Goal: Book appointment/travel/reservation

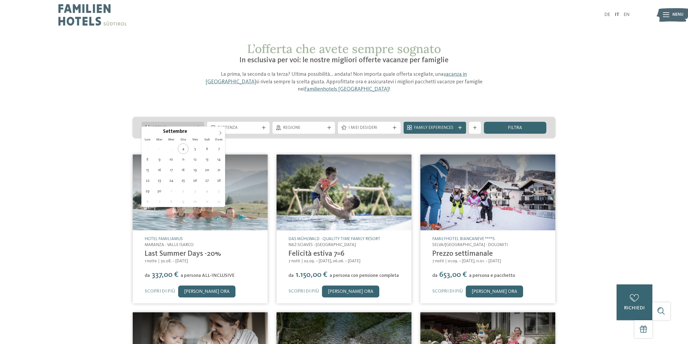
click at [221, 131] on icon at bounding box center [221, 133] width 4 height 4
click at [221, 133] on icon at bounding box center [221, 133] width 4 height 4
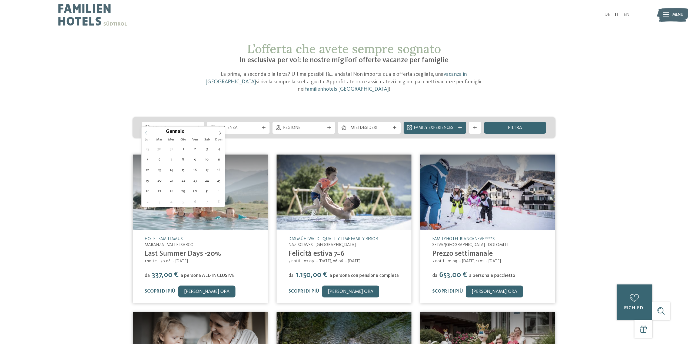
type input "****"
click at [146, 134] on icon at bounding box center [146, 133] width 4 height 4
type div "[DATE]"
type input "****"
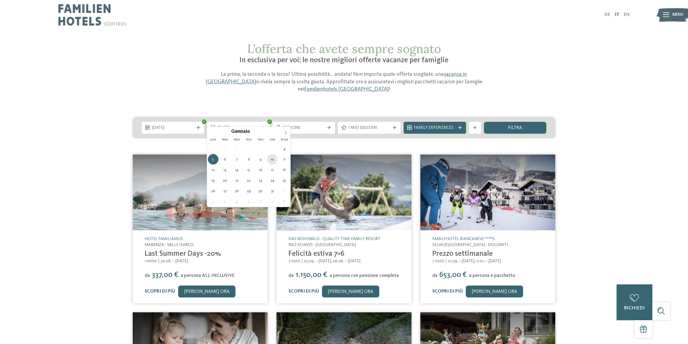
type div "[DATE]"
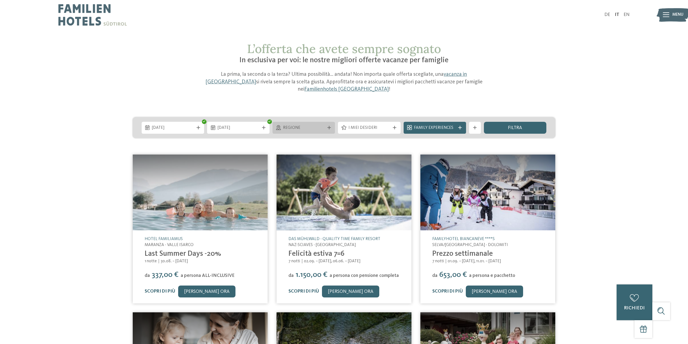
click at [299, 125] on span "Regione" at bounding box center [304, 128] width 42 height 6
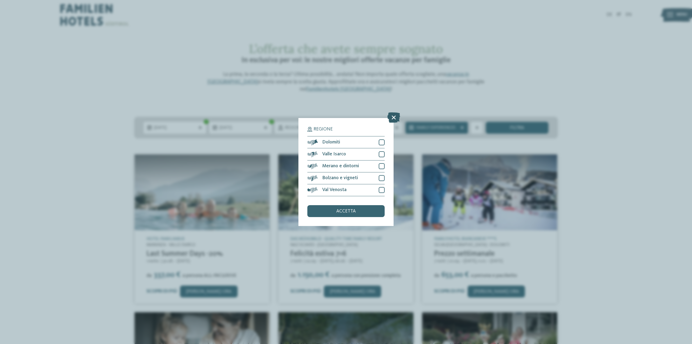
click at [393, 117] on icon at bounding box center [394, 118] width 13 height 10
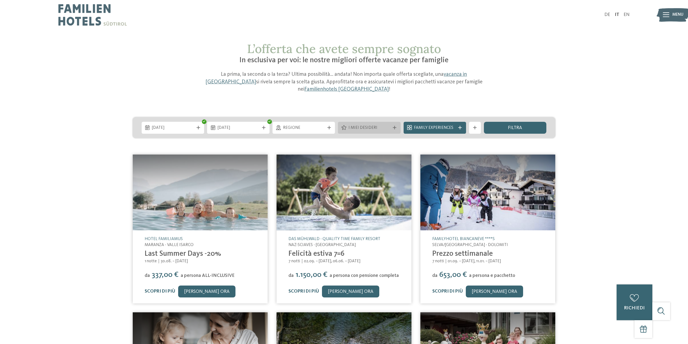
click at [355, 124] on div "I miei desideri" at bounding box center [369, 128] width 62 height 12
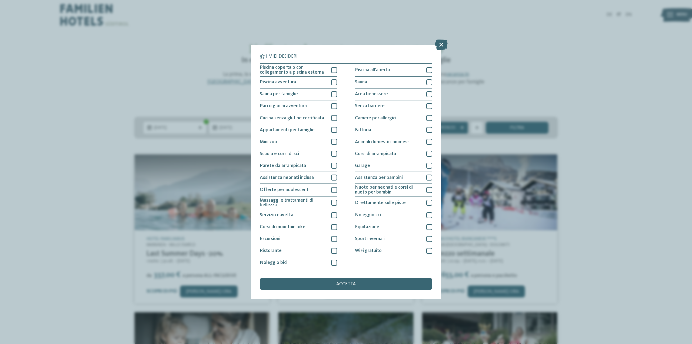
drag, startPoint x: 444, startPoint y: 45, endPoint x: 441, endPoint y: 47, distance: 3.8
click at [444, 45] on icon at bounding box center [441, 45] width 13 height 10
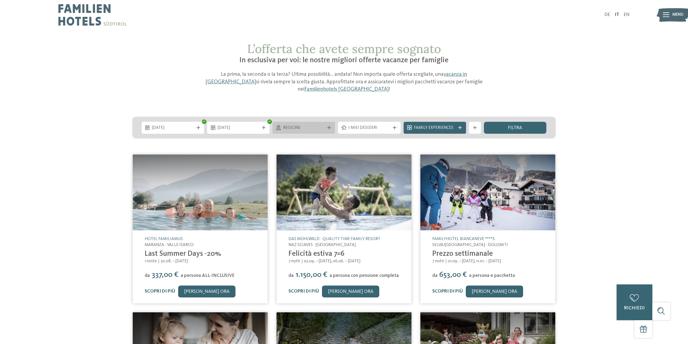
click at [287, 125] on span "Regione" at bounding box center [304, 128] width 42 height 6
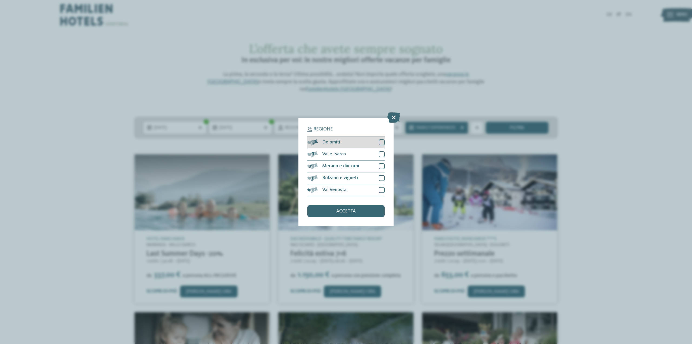
click at [329, 140] on span "Dolomiti" at bounding box center [331, 142] width 18 height 5
click at [384, 144] on icon at bounding box center [382, 142] width 4 height 4
click at [390, 115] on icon at bounding box center [394, 118] width 13 height 10
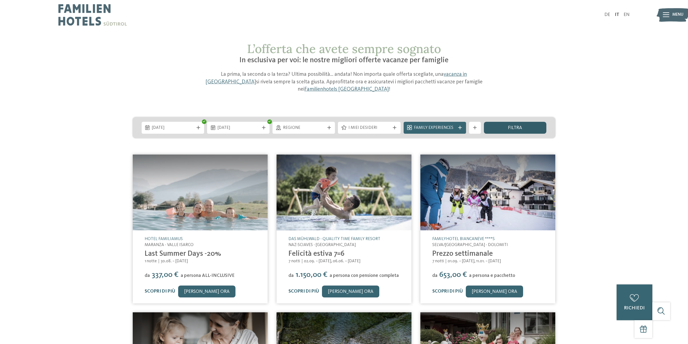
click at [526, 122] on div "filtra" at bounding box center [515, 128] width 62 height 12
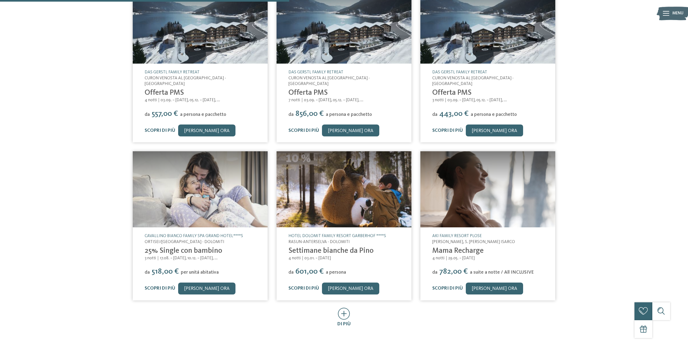
scroll to position [230, 0]
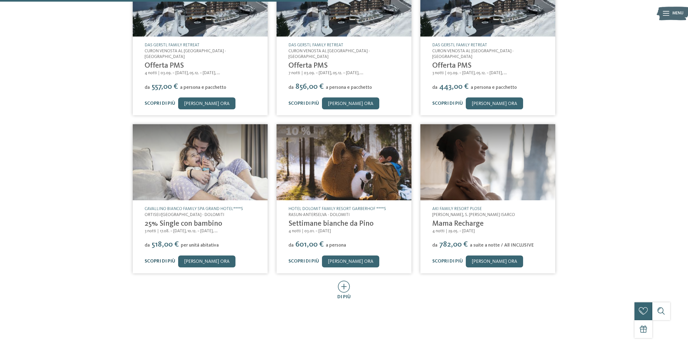
click at [159, 259] on link "Scopri di più" at bounding box center [160, 261] width 31 height 5
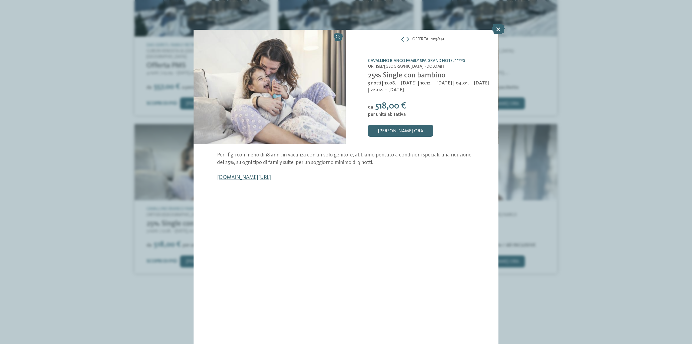
click at [261, 177] on link "[DOMAIN_NAME][URL]" at bounding box center [244, 177] width 54 height 5
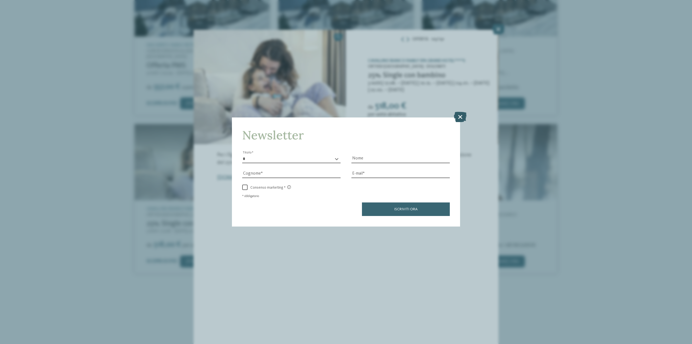
click at [461, 115] on icon at bounding box center [460, 117] width 13 height 10
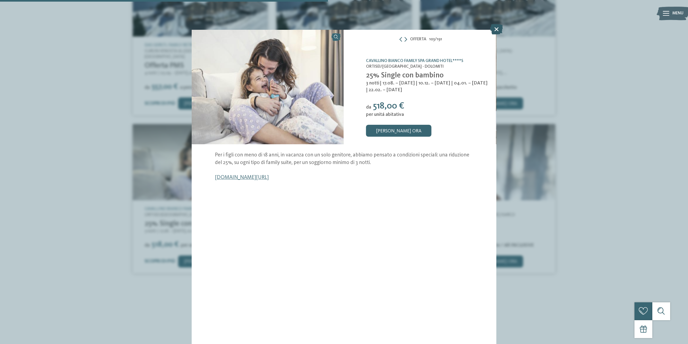
click at [496, 29] on icon at bounding box center [496, 29] width 13 height 10
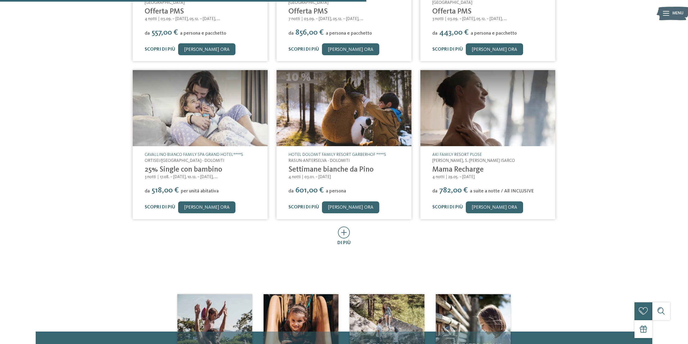
scroll to position [311, 0]
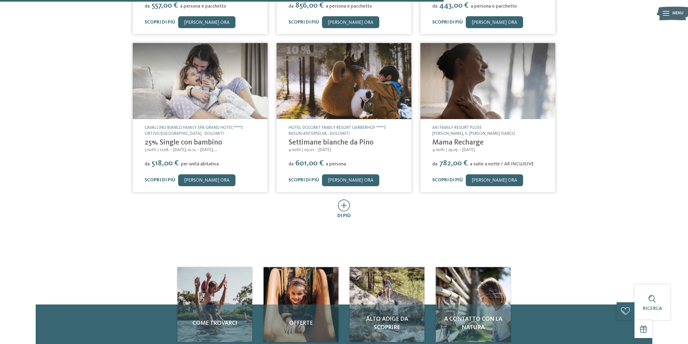
click at [341, 199] on icon at bounding box center [344, 205] width 12 height 12
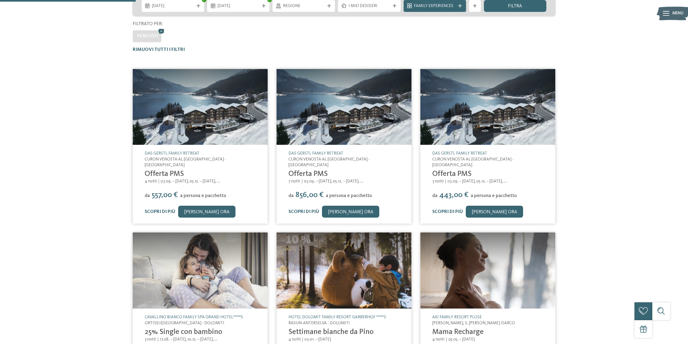
scroll to position [0, 0]
